Goal: Information Seeking & Learning: Learn about a topic

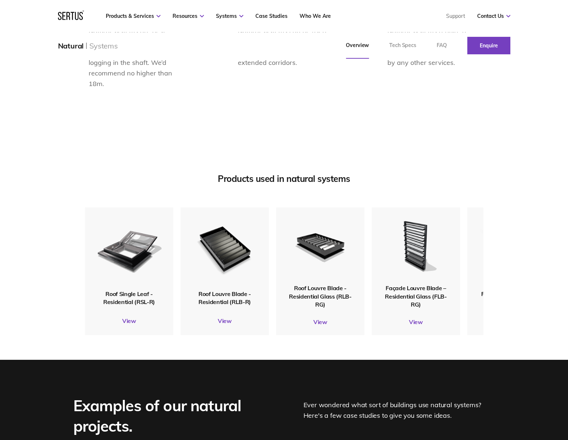
scroll to position [863, 0]
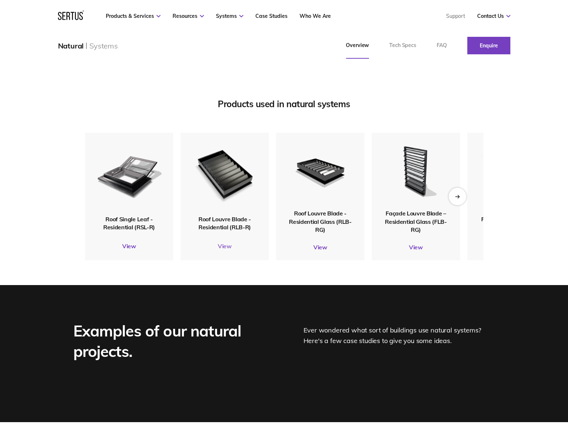
click at [225, 244] on link "View" at bounding box center [224, 245] width 88 height 7
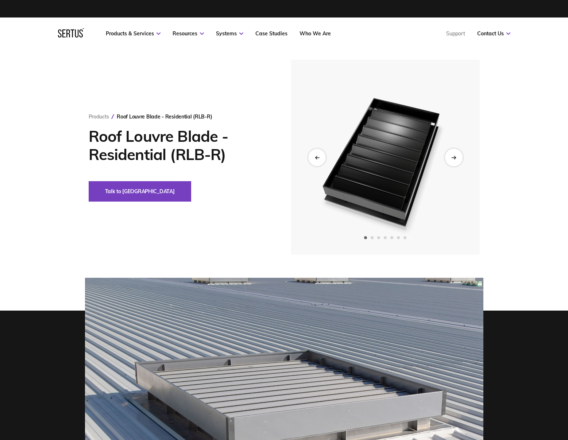
click at [446, 162] on div "Next slide" at bounding box center [453, 157] width 18 height 18
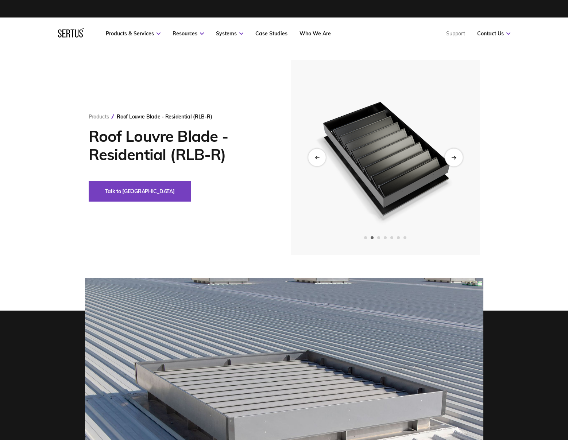
click at [450, 158] on div "Next slide" at bounding box center [453, 157] width 18 height 18
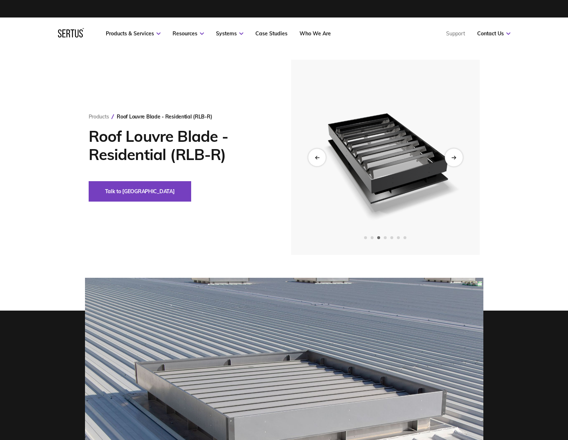
click at [450, 156] on div "Next slide" at bounding box center [453, 157] width 18 height 18
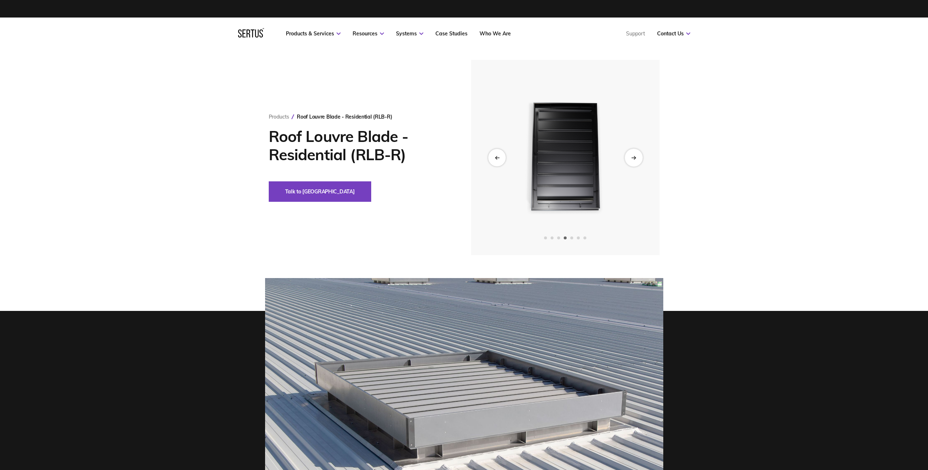
click at [567, 155] on icon "Next slide" at bounding box center [633, 157] width 5 height 4
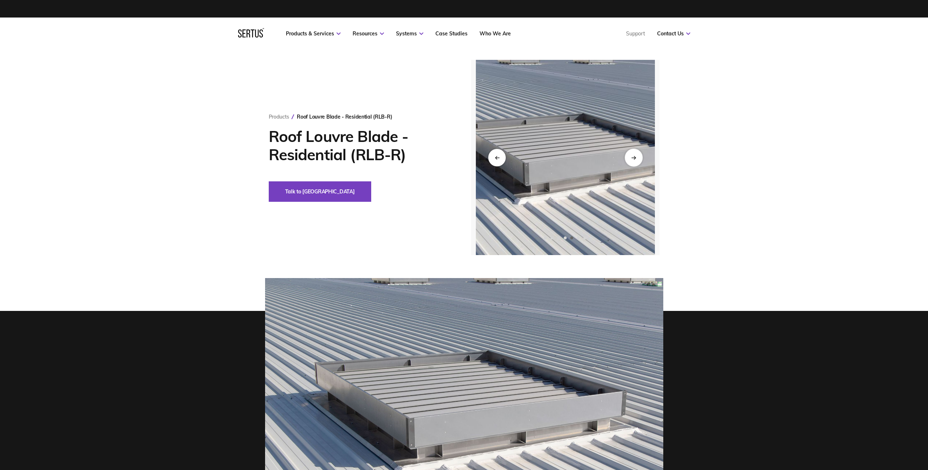
click at [567, 159] on icon "Next slide" at bounding box center [633, 157] width 5 height 4
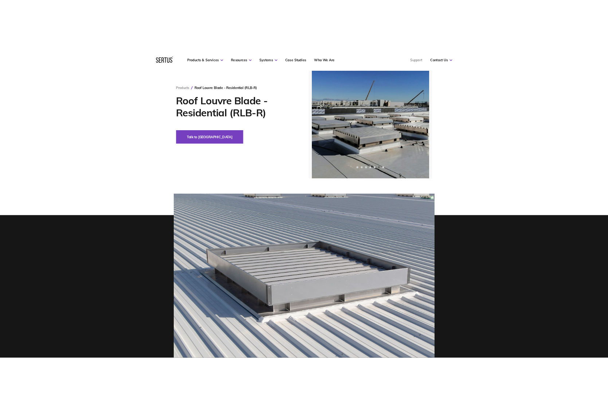
scroll to position [32, 0]
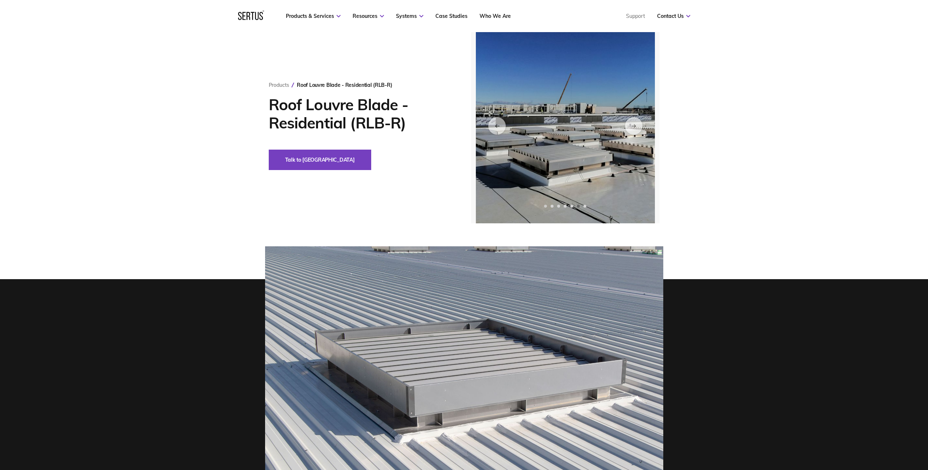
click at [546, 207] on span "Go to slide 1" at bounding box center [545, 206] width 3 height 3
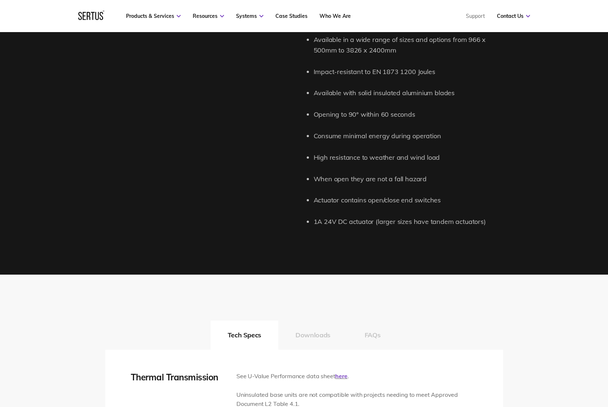
scroll to position [731, 0]
